Goal: Information Seeking & Learning: Learn about a topic

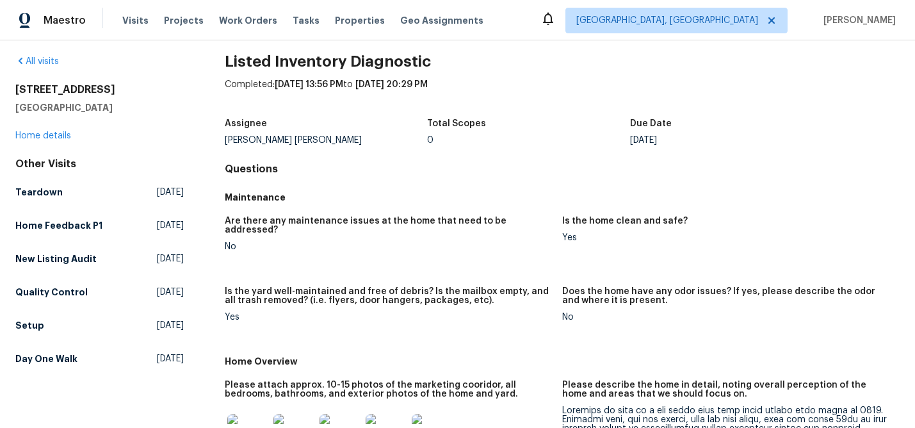
scroll to position [12, 0]
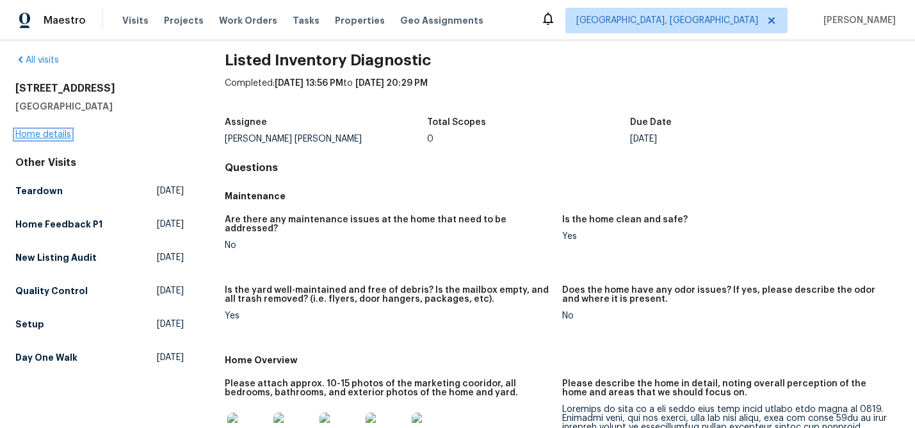
click at [61, 133] on link "Home details" at bounding box center [43, 134] width 56 height 9
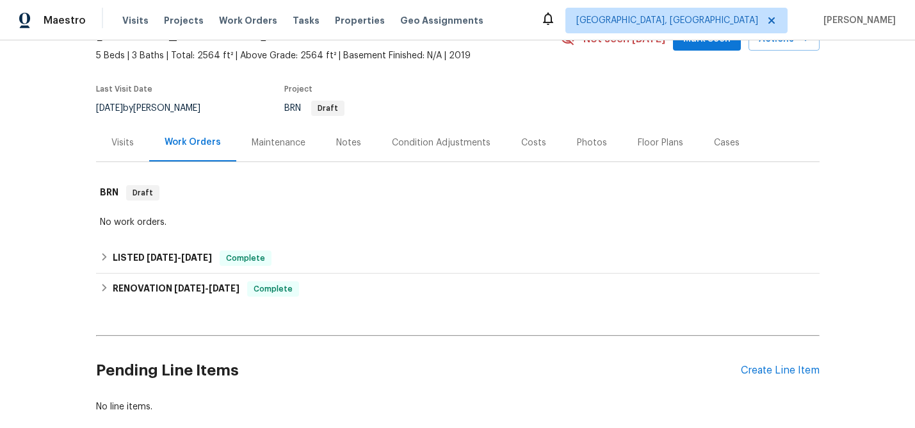
scroll to position [77, 0]
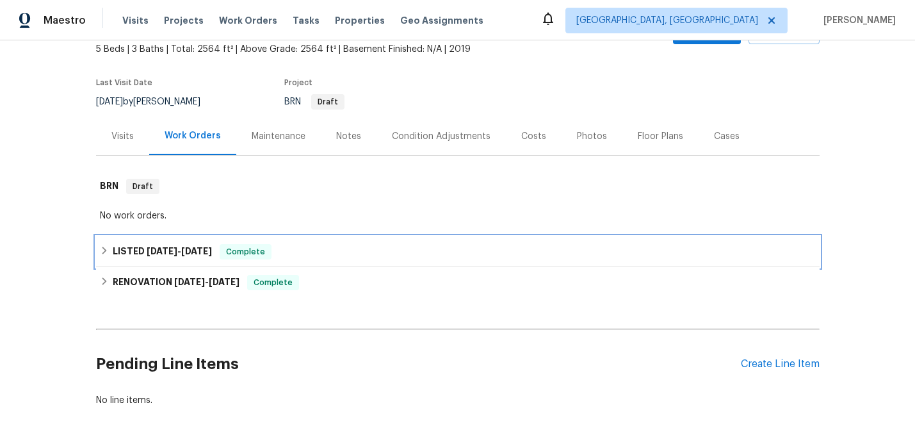
click at [158, 245] on h6 "LISTED [DATE] - [DATE]" at bounding box center [162, 251] width 99 height 15
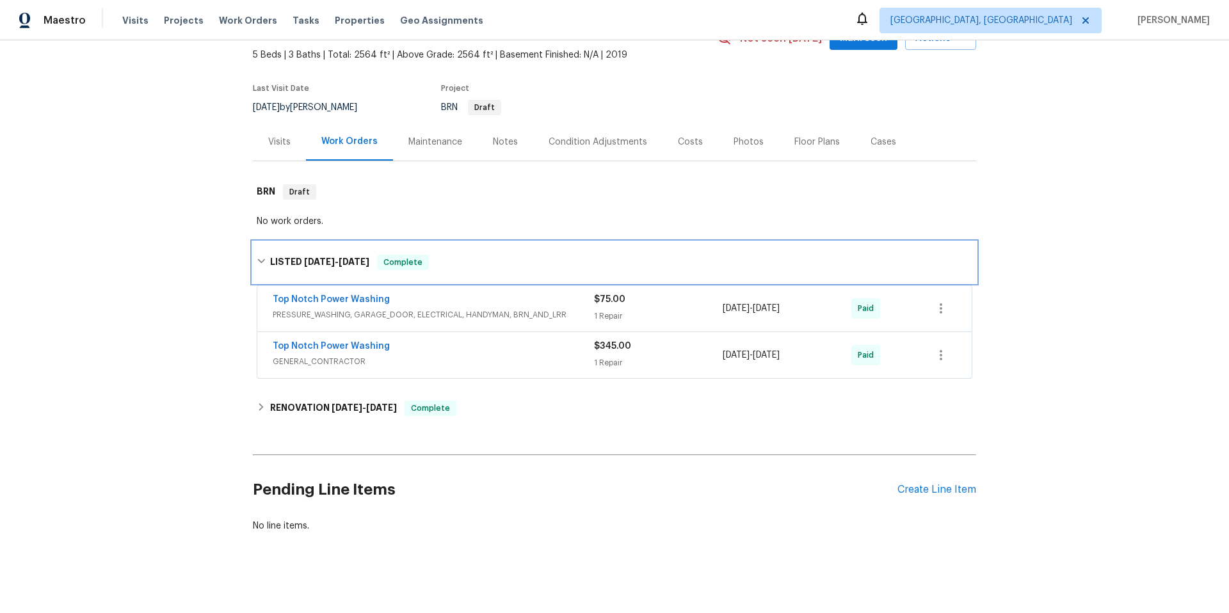
scroll to position [77, 0]
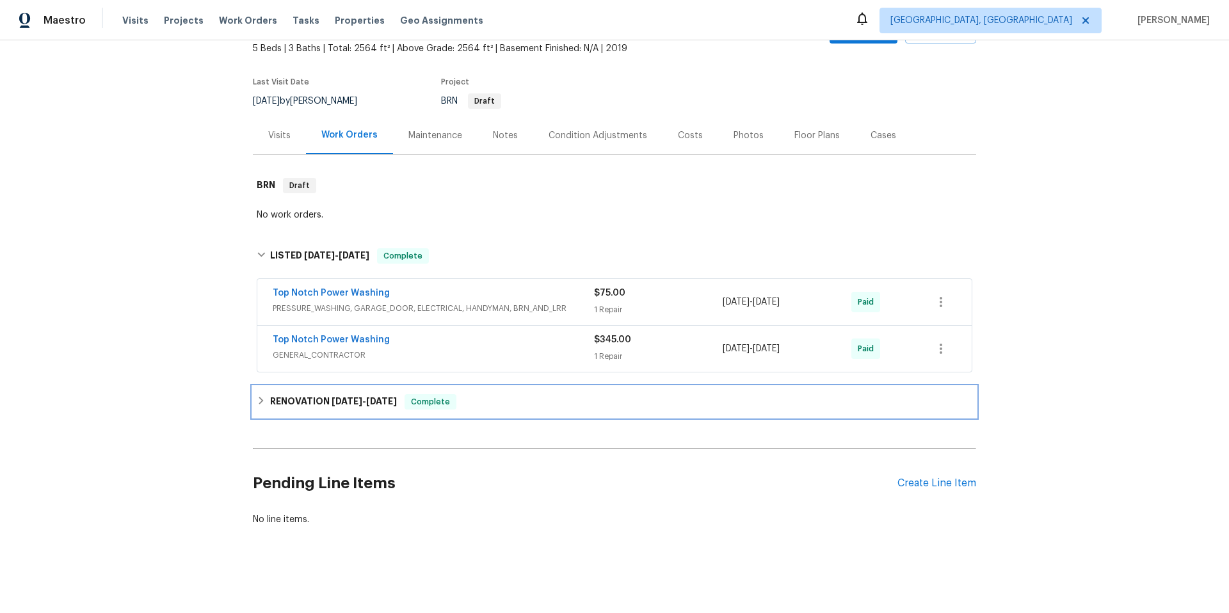
click at [342, 398] on span "[DATE]" at bounding box center [347, 401] width 31 height 9
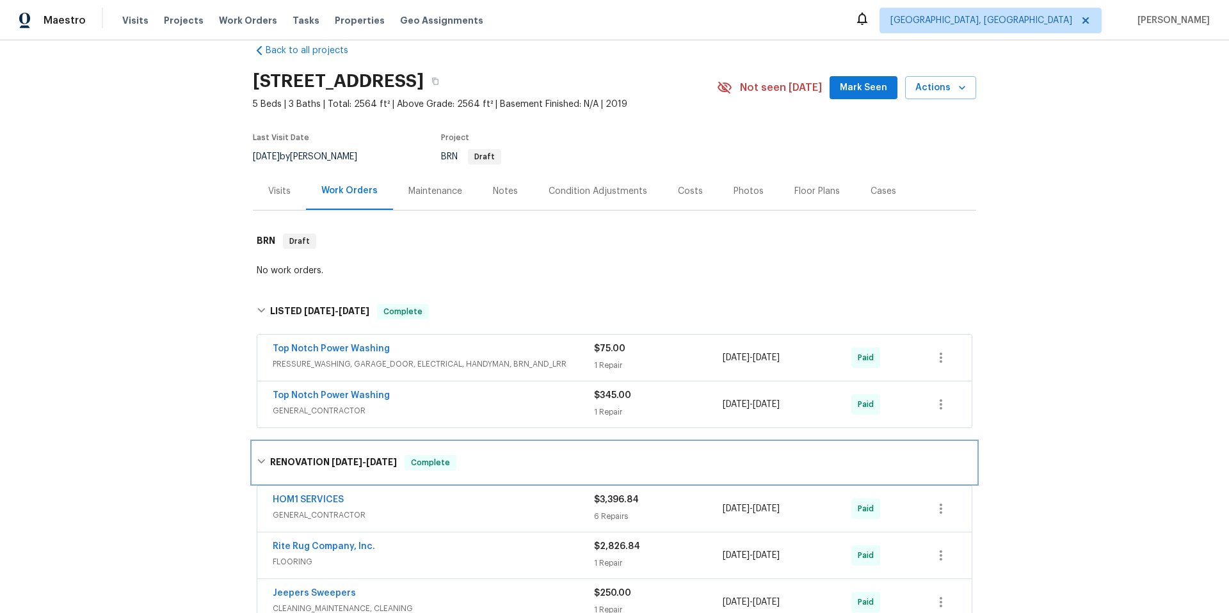
scroll to position [19, 0]
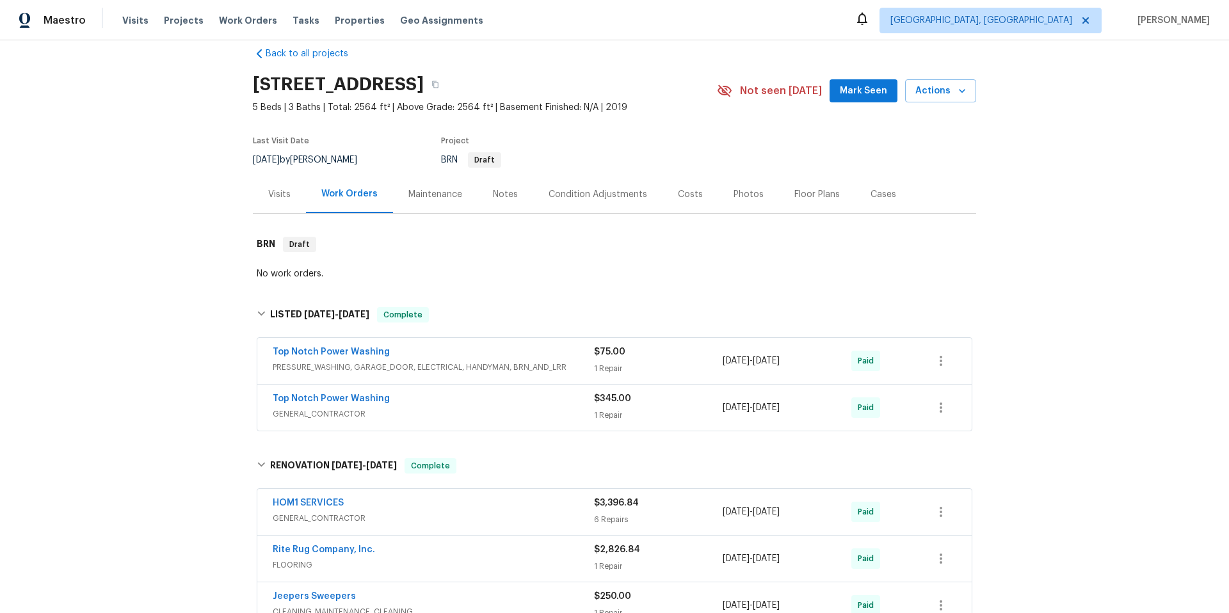
click at [690, 191] on div "Costs" at bounding box center [690, 194] width 25 height 13
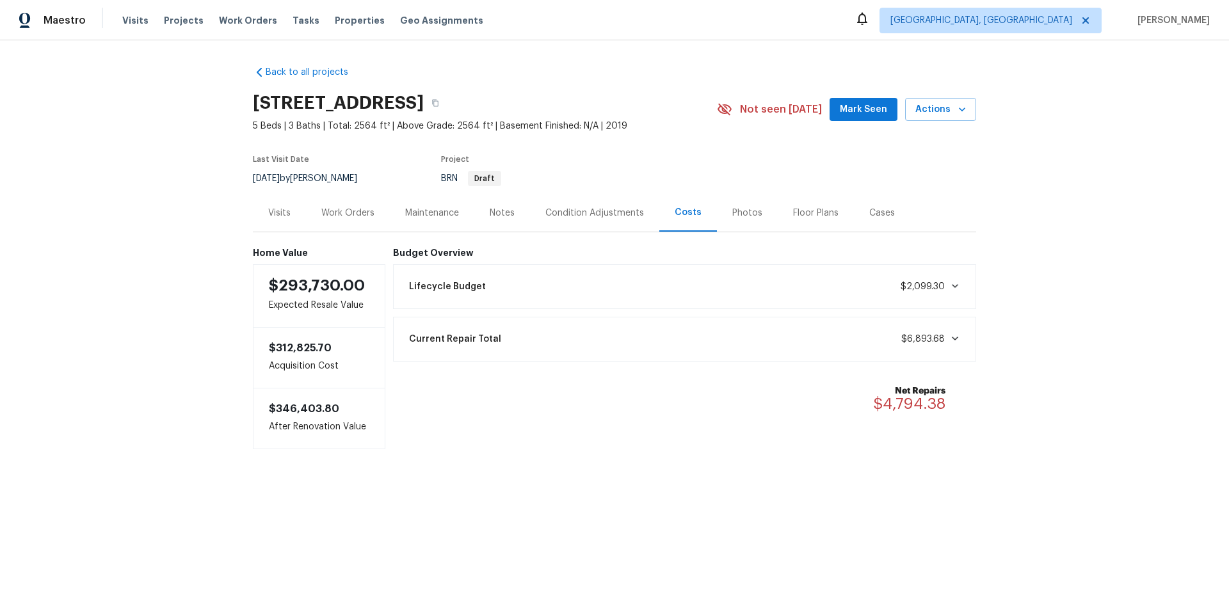
click at [913, 331] on div "Current Repair Total $6,893.68" at bounding box center [684, 339] width 567 height 28
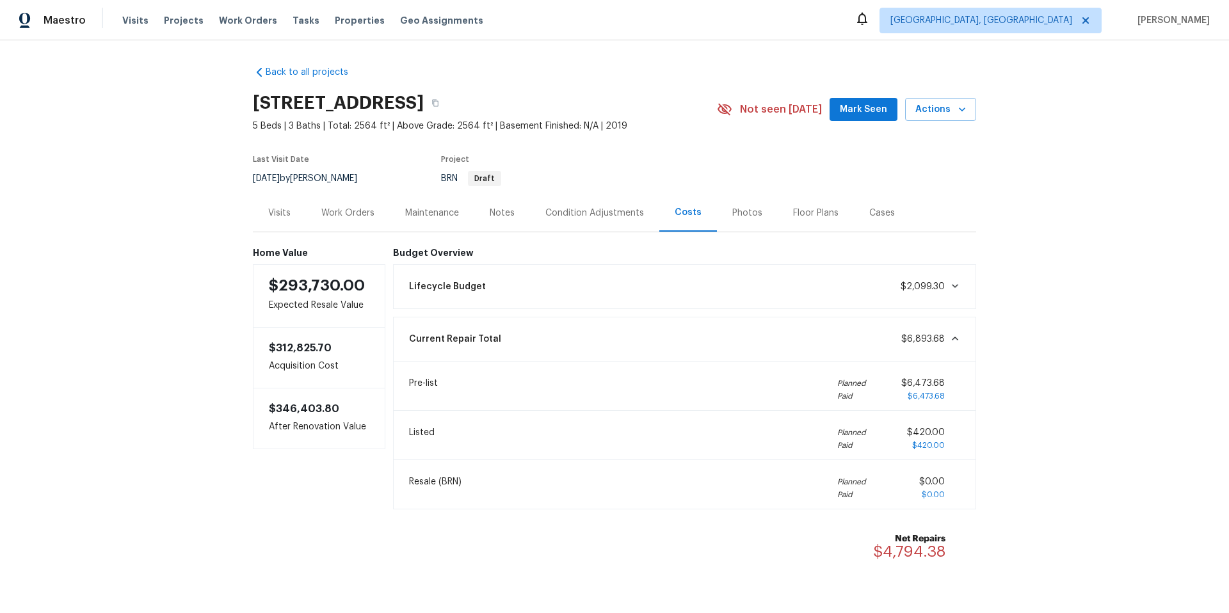
click at [340, 211] on div "Work Orders" at bounding box center [347, 213] width 53 height 13
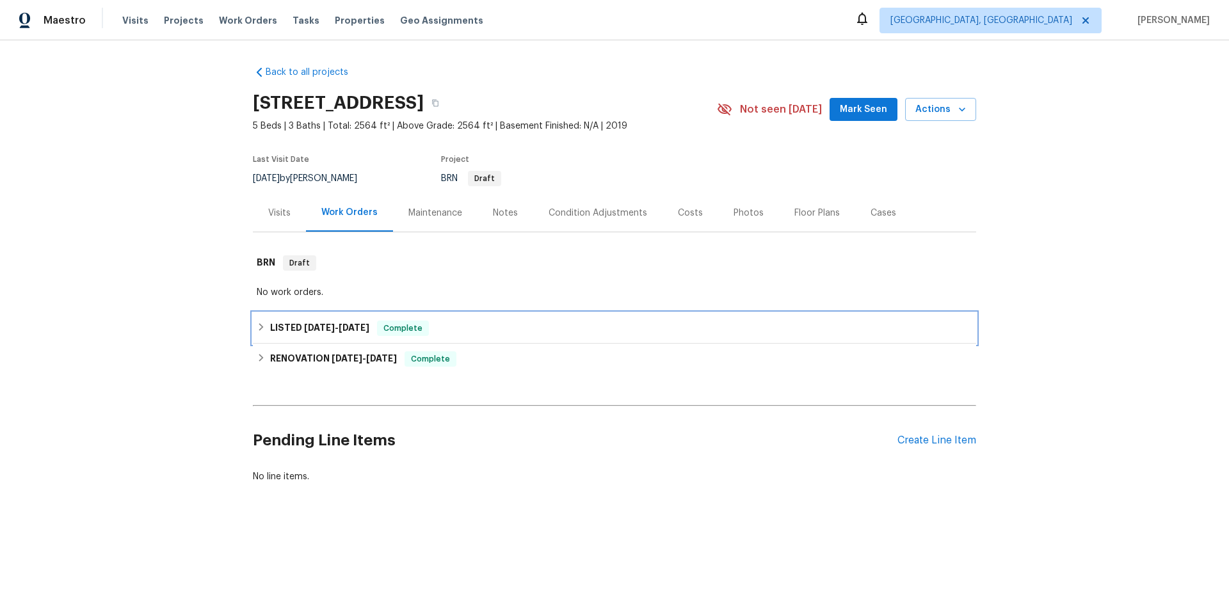
click at [339, 322] on h6 "LISTED [DATE] - [DATE]" at bounding box center [319, 328] width 99 height 15
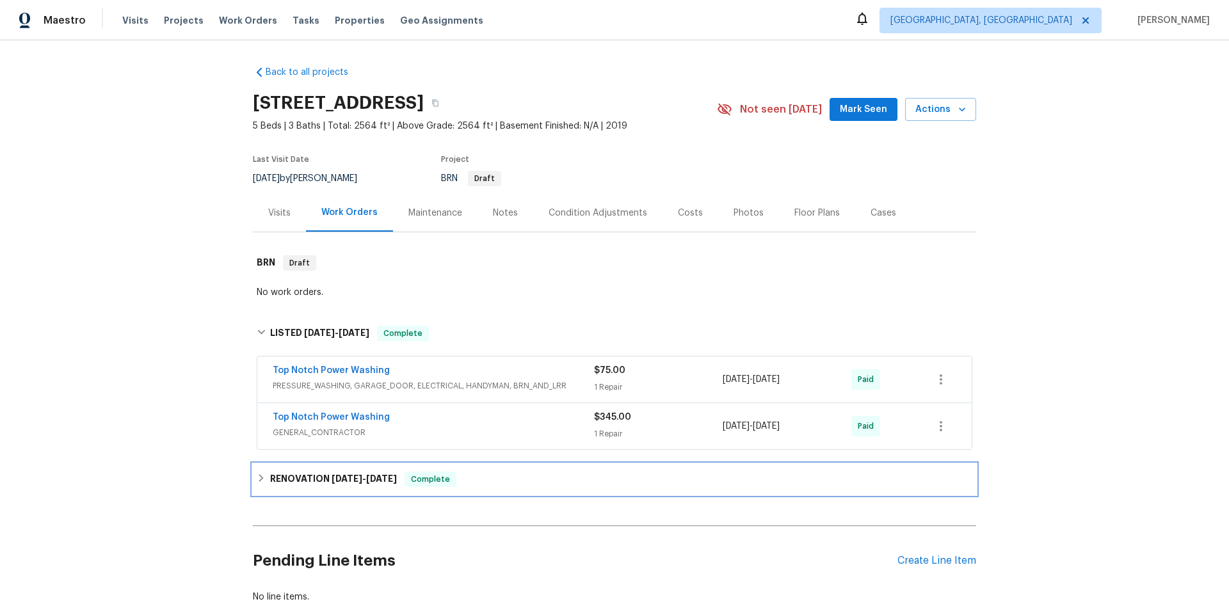
click at [373, 427] on span "[DATE]" at bounding box center [381, 478] width 31 height 9
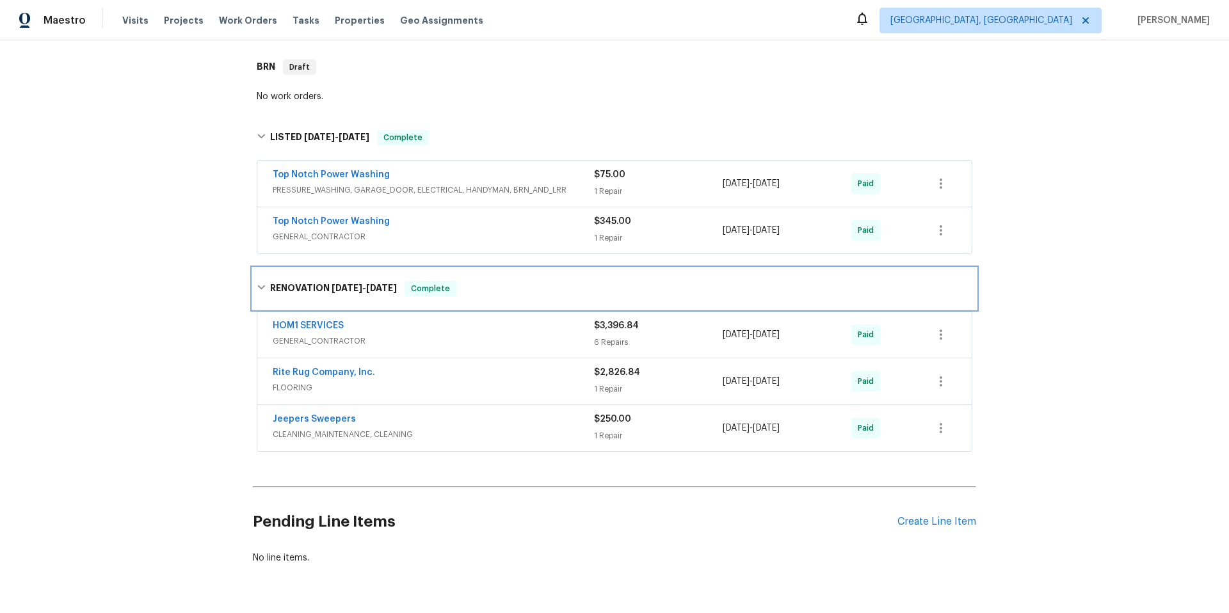
scroll to position [234, 0]
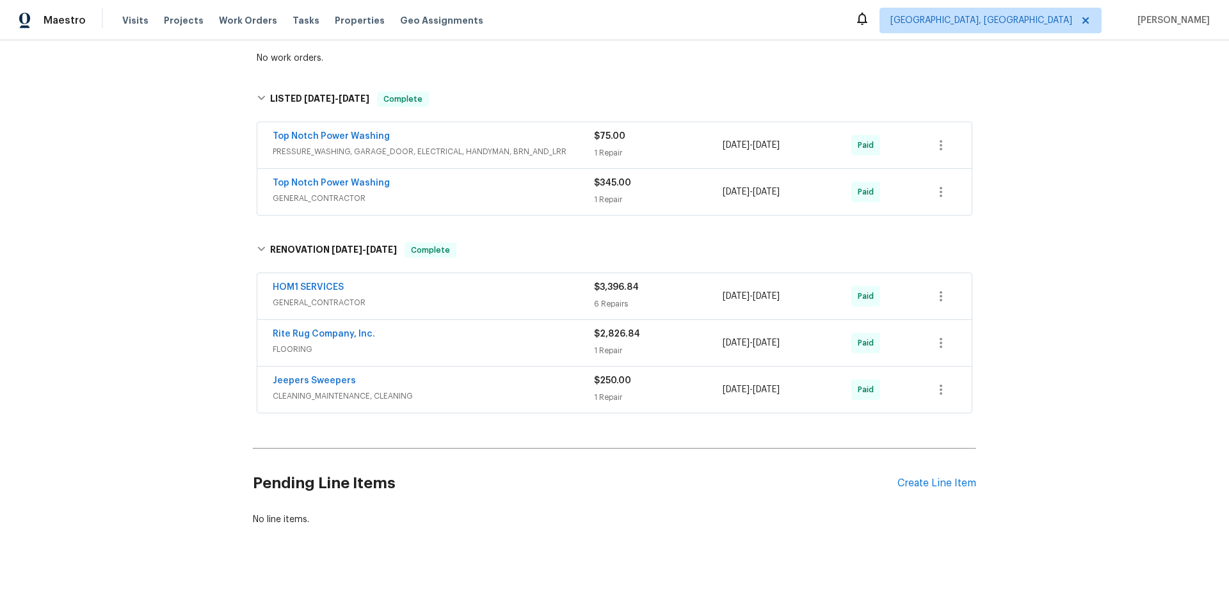
click at [499, 294] on div "HOM1 SERVICES" at bounding box center [433, 288] width 321 height 15
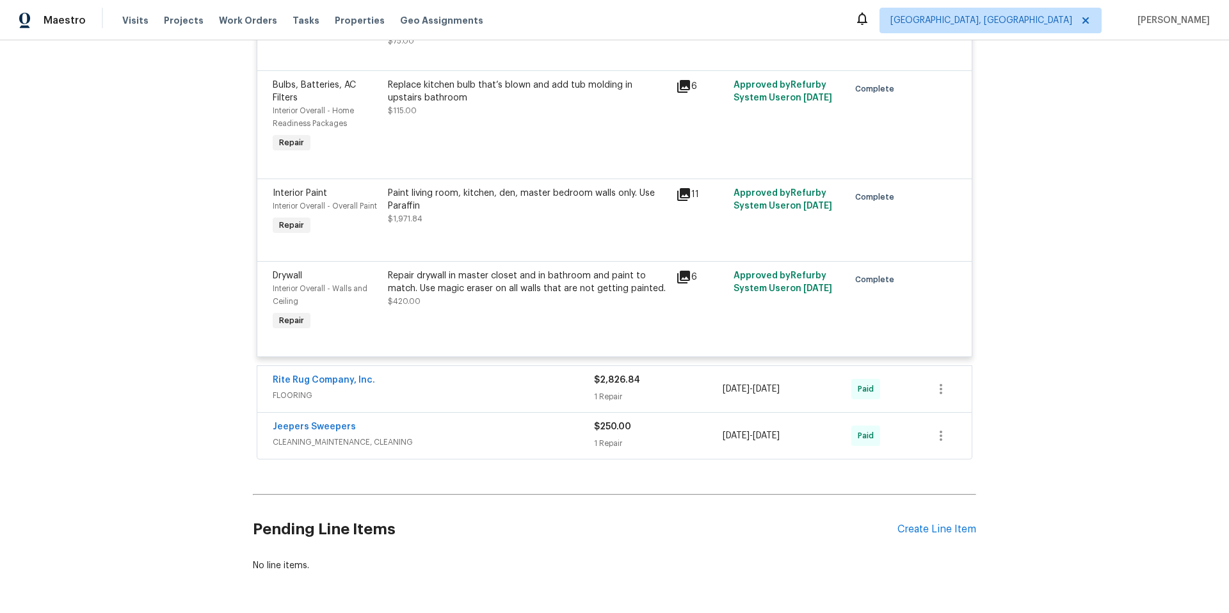
scroll to position [956, 0]
click at [507, 392] on span "FLOORING" at bounding box center [433, 395] width 321 height 13
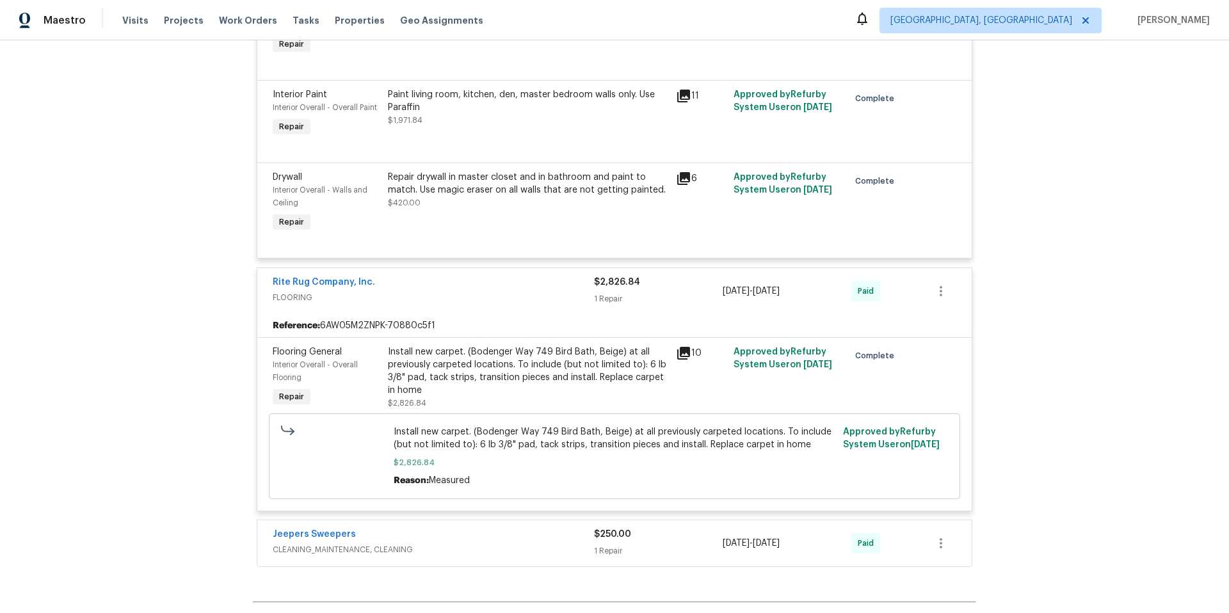
scroll to position [1055, 0]
